Goal: Task Accomplishment & Management: Complete application form

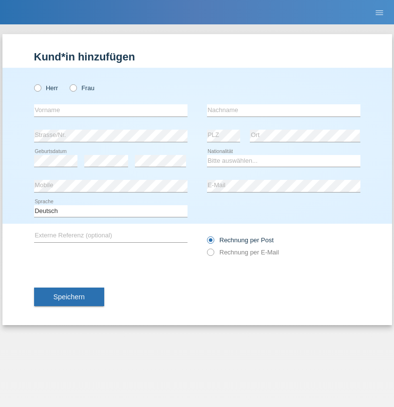
radio input "true"
click at [111, 110] on input "text" at bounding box center [110, 110] width 153 height 12
type input "SEVDALIN"
click at [283, 110] on input "text" at bounding box center [283, 110] width 153 height 12
type input "SYLEYMANOV"
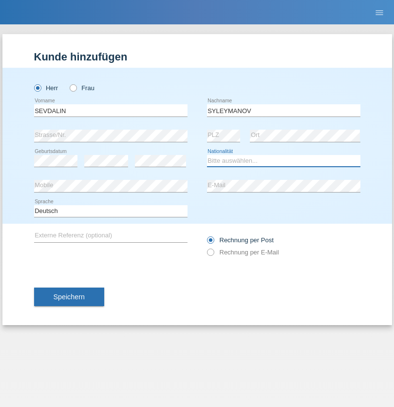
select select "BG"
select select "C"
select select "01"
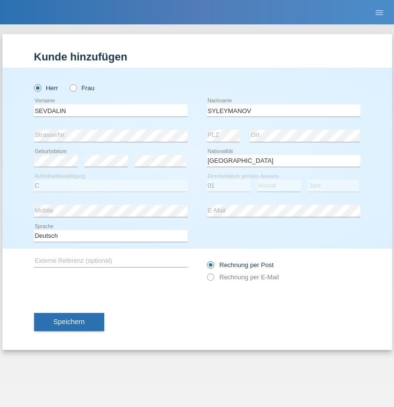
select select "12"
select select "2021"
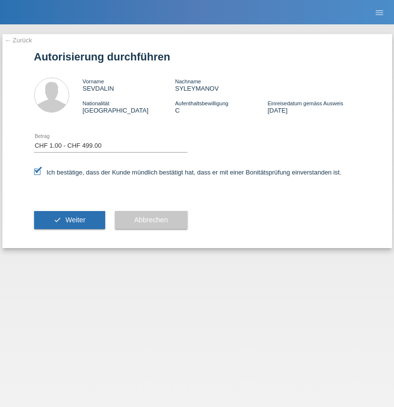
select select "1"
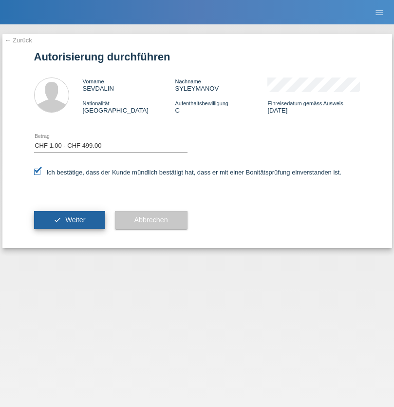
click at [69, 220] on span "Weiter" at bounding box center [75, 220] width 20 height 8
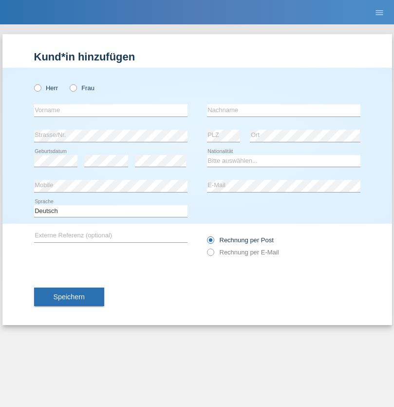
radio input "true"
click at [111, 110] on input "text" at bounding box center [110, 110] width 153 height 12
type input "Viacheslav"
click at [283, 110] on input "text" at bounding box center [283, 110] width 153 height 12
type input "Liuba"
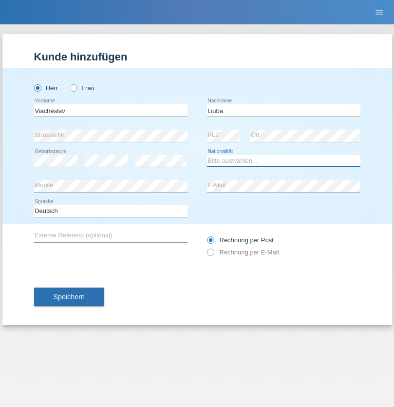
select select "CH"
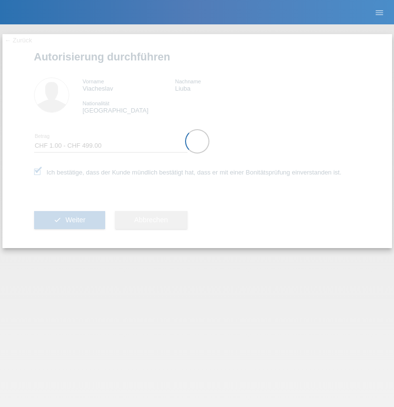
select select "1"
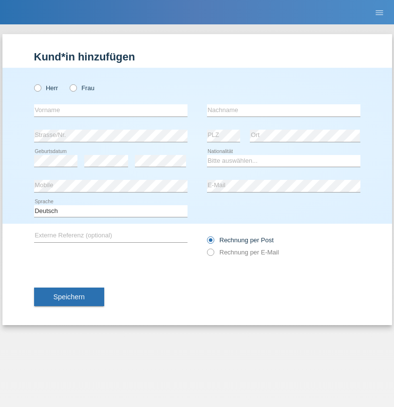
radio input "true"
click at [111, 110] on input "text" at bounding box center [110, 110] width 153 height 12
type input "Leotrim"
click at [283, 110] on input "text" at bounding box center [283, 110] width 153 height 12
type input "Hasanaj"
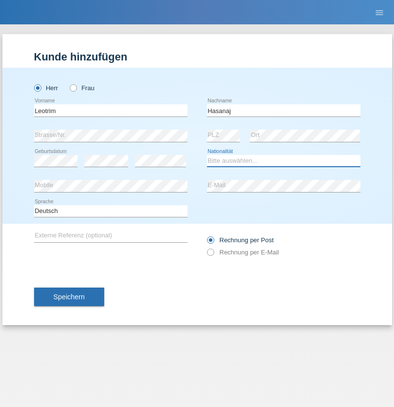
select select "XK"
select select "C"
select select "20"
select select "08"
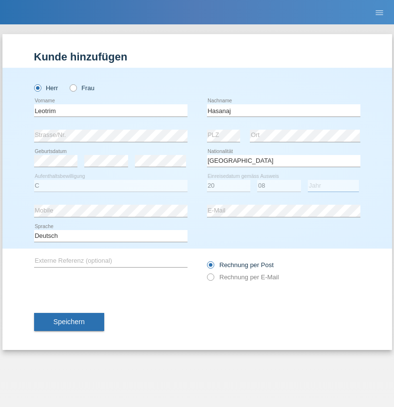
select select "2014"
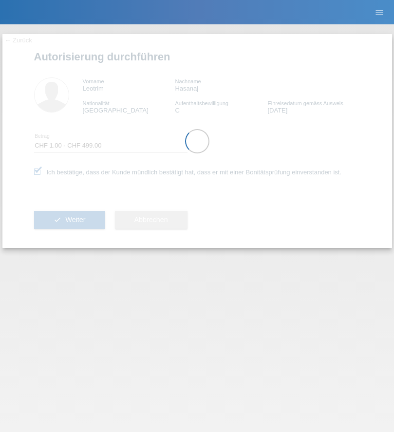
select select "1"
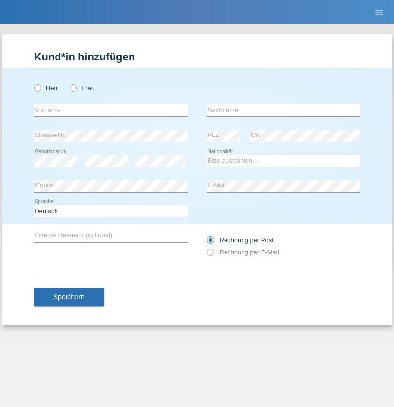
radio input "true"
click at [111, 110] on input "text" at bounding box center [110, 110] width 153 height 12
type input "Romano"
click at [283, 110] on input "text" at bounding box center [283, 110] width 153 height 12
type input "Aniello"
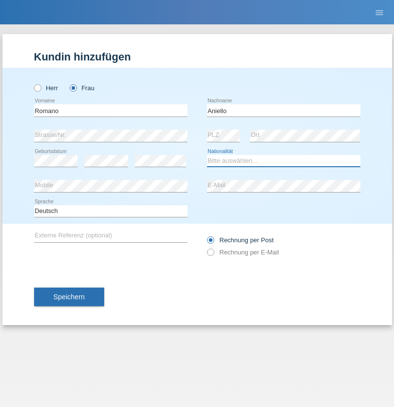
select select "CH"
